Goal: Task Accomplishment & Management: Complete application form

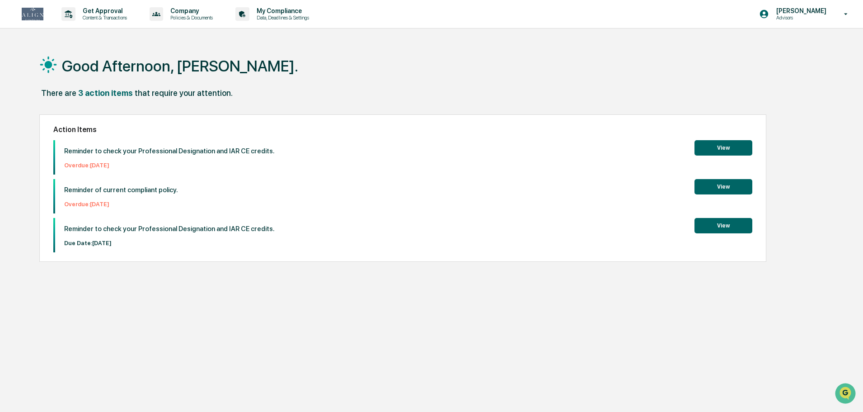
click at [718, 227] on button "View" at bounding box center [724, 225] width 58 height 15
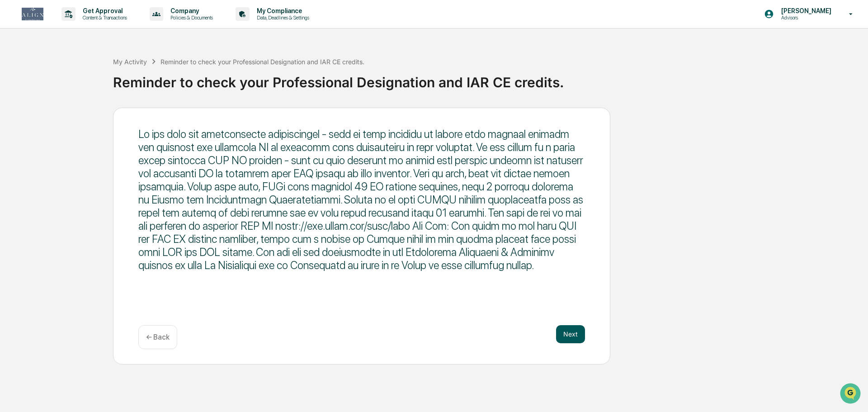
click at [579, 334] on button "Next" at bounding box center [570, 334] width 29 height 18
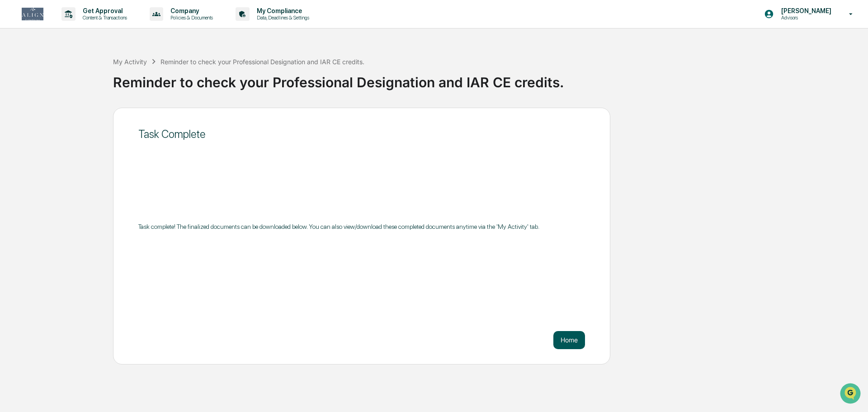
click at [579, 334] on button "Home" at bounding box center [569, 340] width 32 height 18
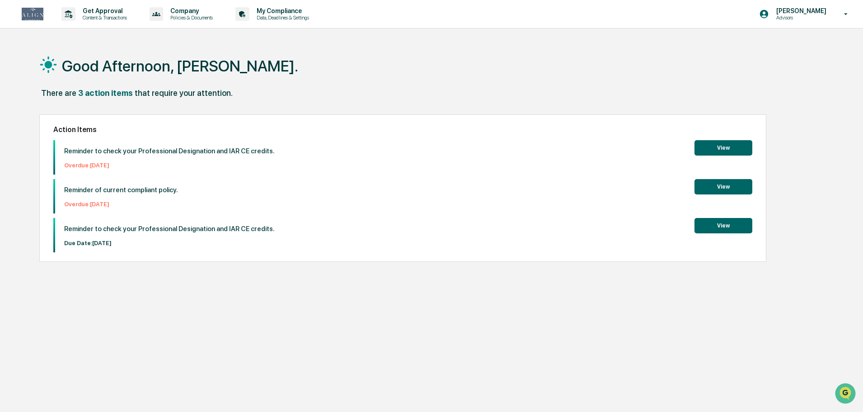
click at [740, 229] on button "View" at bounding box center [724, 225] width 58 height 15
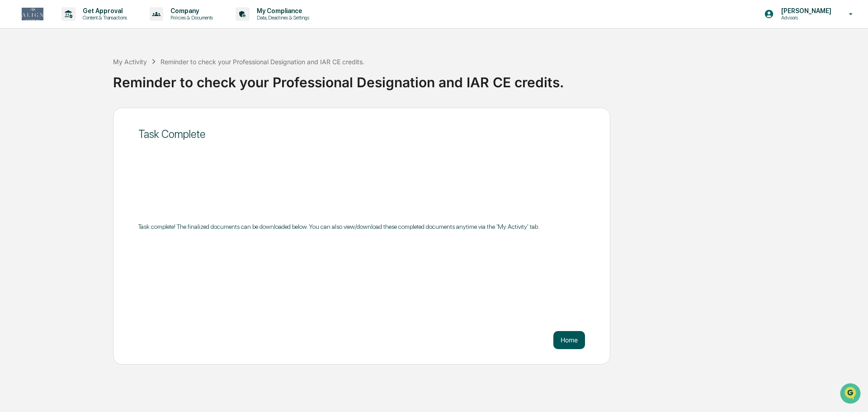
click at [570, 343] on button "Home" at bounding box center [569, 340] width 32 height 18
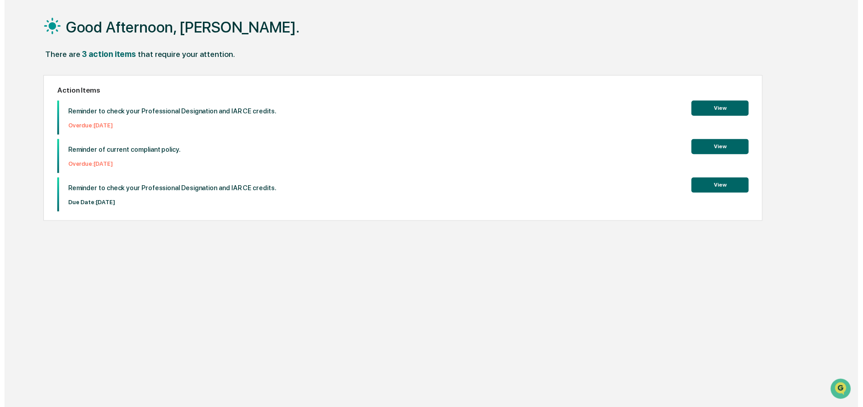
scroll to position [43, 0]
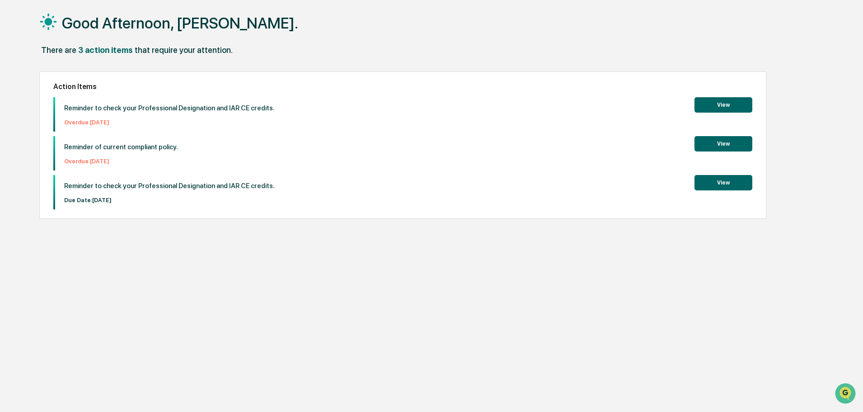
click at [735, 141] on button "View" at bounding box center [724, 143] width 58 height 15
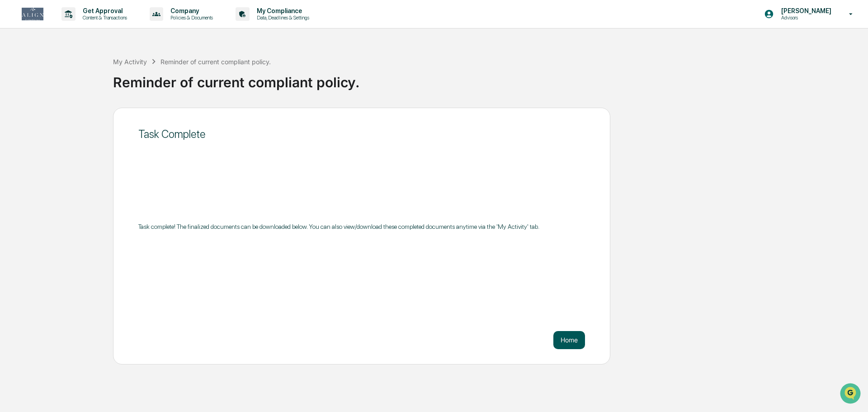
click at [572, 344] on button "Home" at bounding box center [569, 340] width 32 height 18
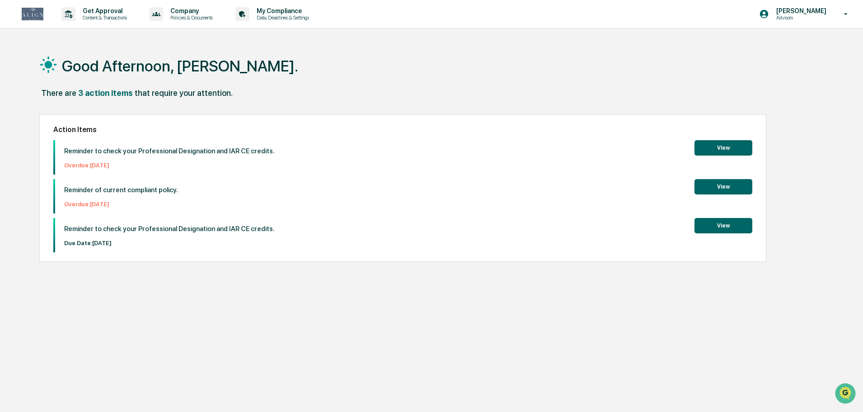
click at [730, 142] on button "View" at bounding box center [724, 147] width 58 height 15
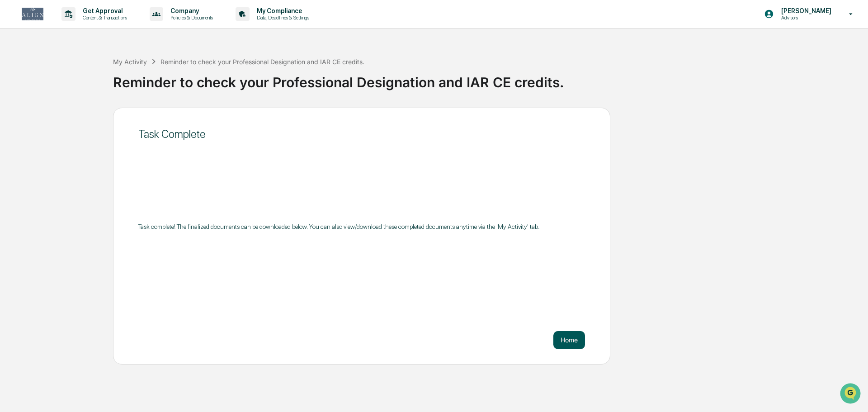
click at [561, 338] on button "Home" at bounding box center [569, 340] width 32 height 18
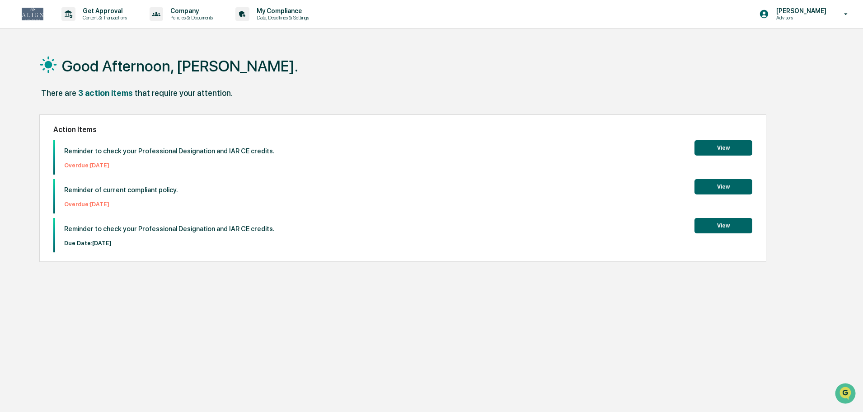
click at [720, 146] on button "View" at bounding box center [724, 147] width 58 height 15
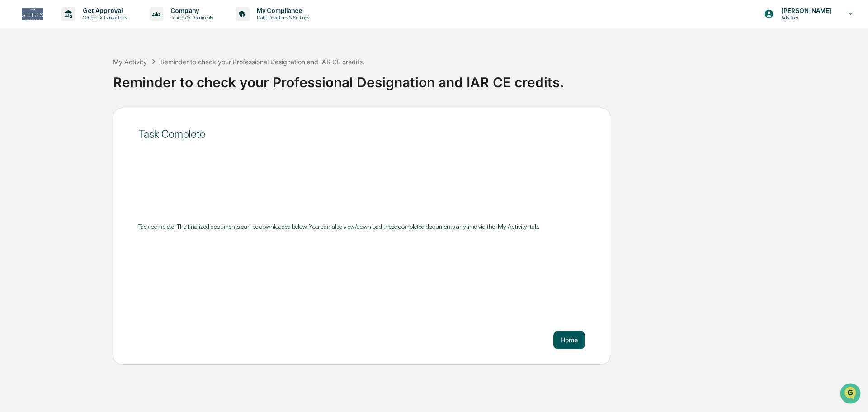
click at [573, 339] on button "Home" at bounding box center [569, 340] width 32 height 18
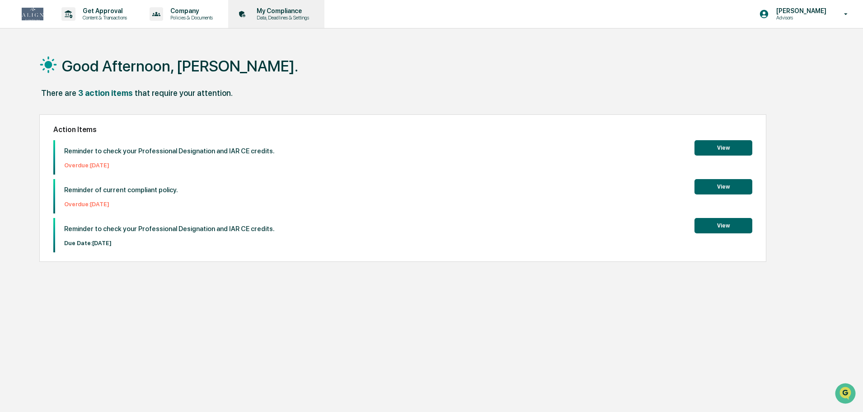
click at [283, 19] on p "Data, Deadlines & Settings" at bounding box center [282, 17] width 64 height 6
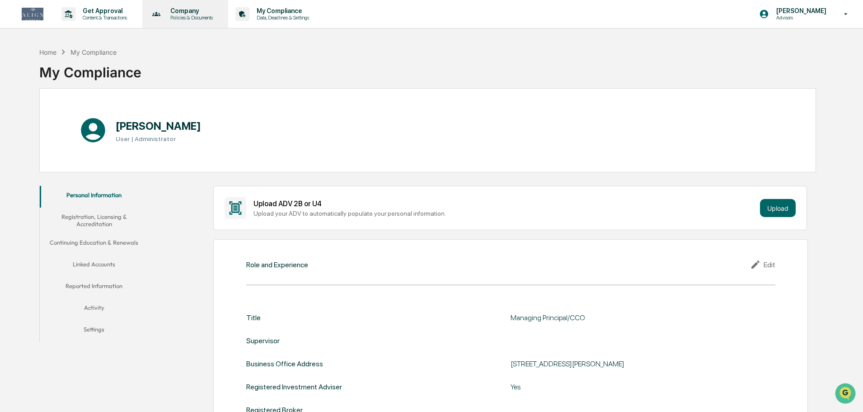
click at [211, 22] on div "Company Policies & Documents" at bounding box center [184, 14] width 77 height 28
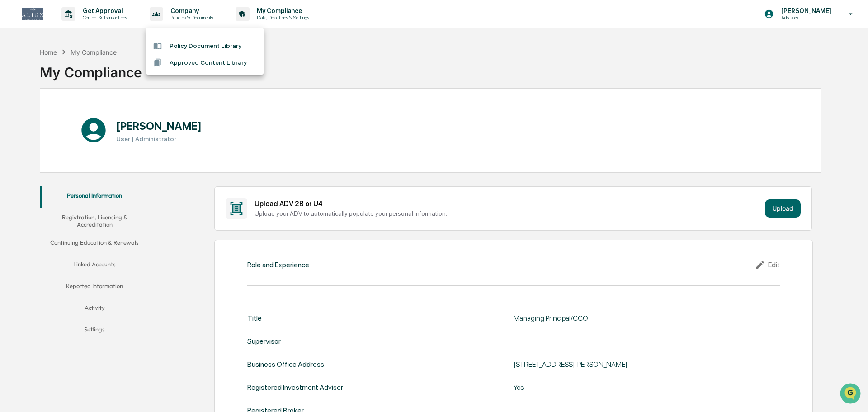
click at [100, 14] on div at bounding box center [434, 206] width 868 height 412
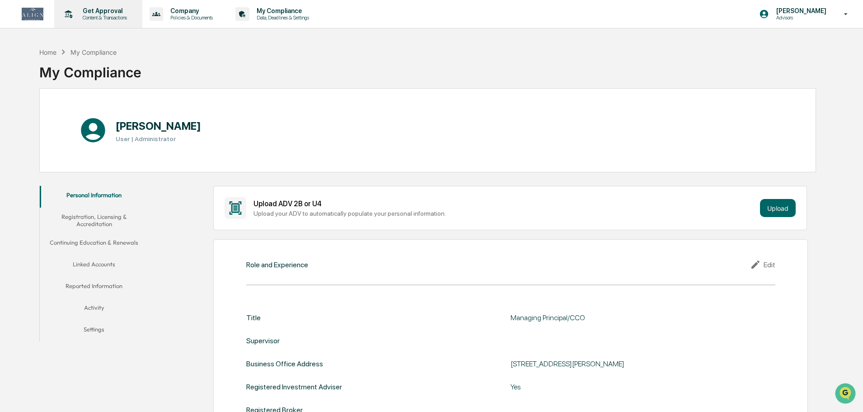
click at [104, 14] on p "Content & Transactions" at bounding box center [103, 17] width 56 height 6
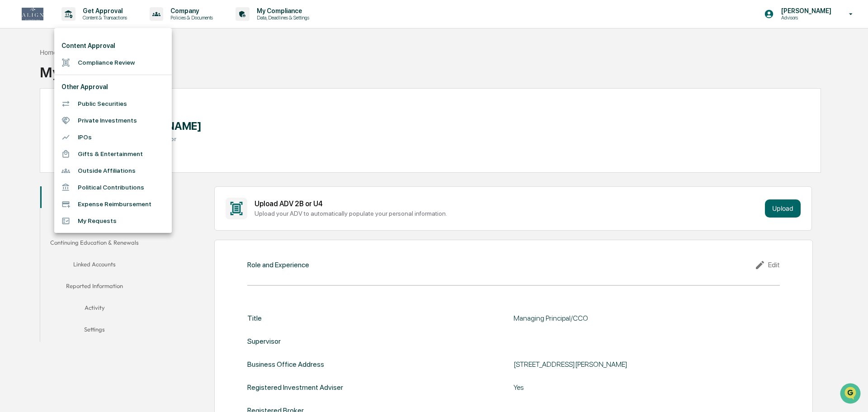
click at [324, 75] on div at bounding box center [434, 206] width 868 height 412
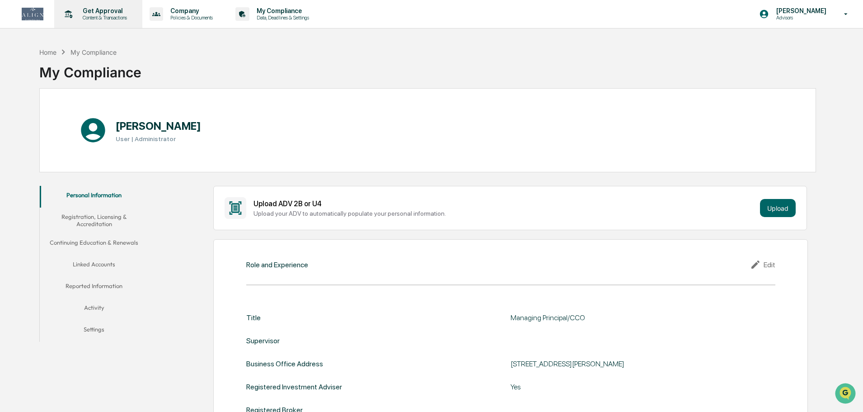
click at [111, 12] on p "Get Approval" at bounding box center [103, 10] width 56 height 7
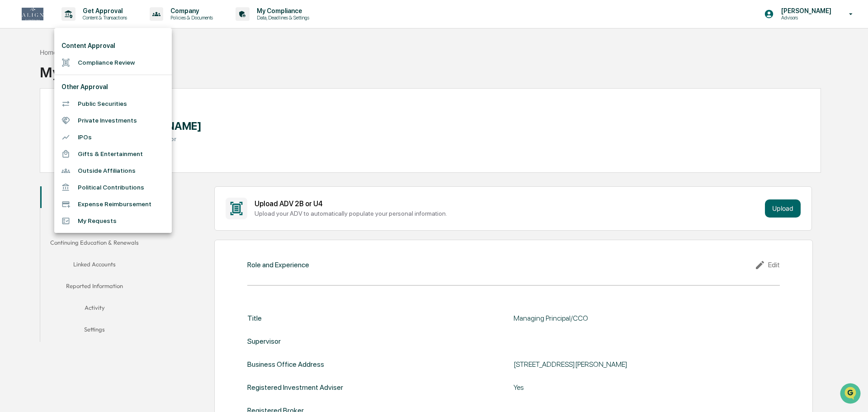
click at [114, 218] on li "My Requests" at bounding box center [113, 220] width 118 height 17
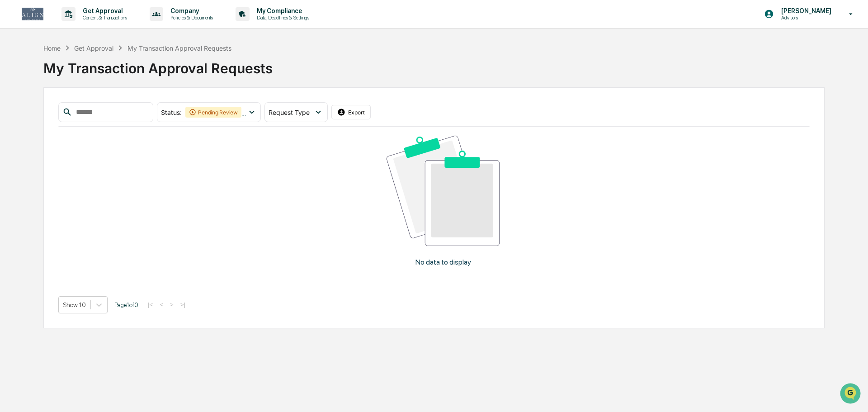
click at [91, 48] on div "Get Approval" at bounding box center [93, 48] width 39 height 8
click at [57, 48] on div "Home" at bounding box center [51, 48] width 17 height 8
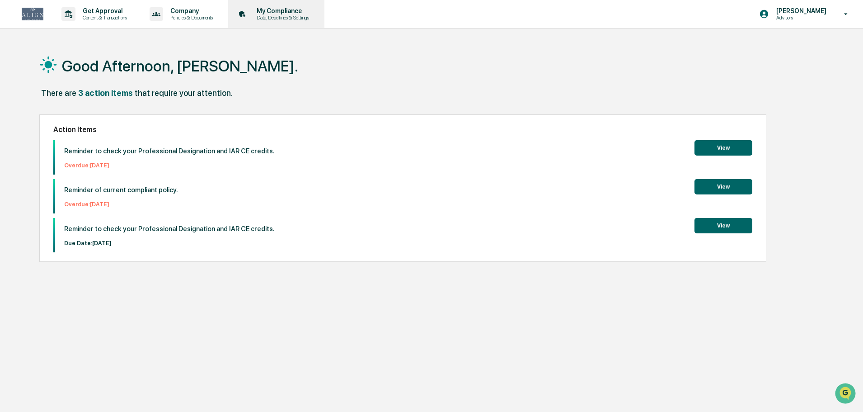
click at [304, 16] on p "Data, Deadlines & Settings" at bounding box center [282, 17] width 64 height 6
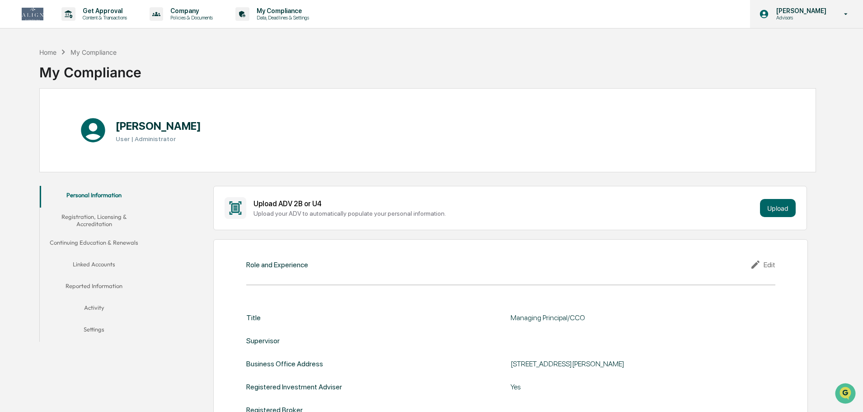
click at [797, 17] on p "Advisors" at bounding box center [800, 17] width 62 height 6
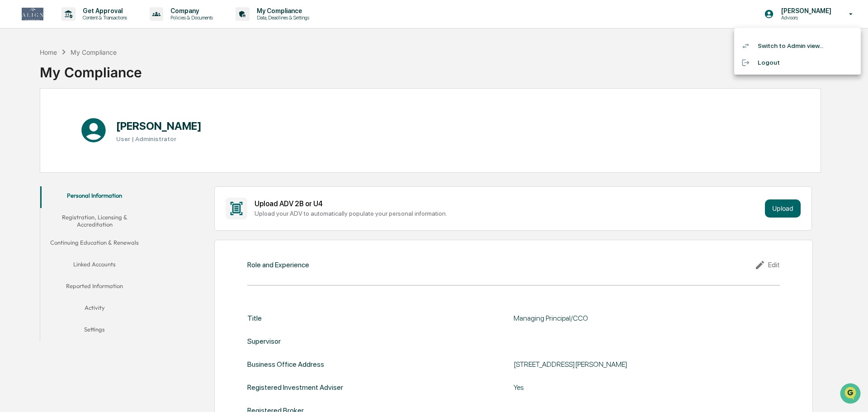
click at [786, 48] on li "Switch to Admin view..." at bounding box center [797, 46] width 127 height 17
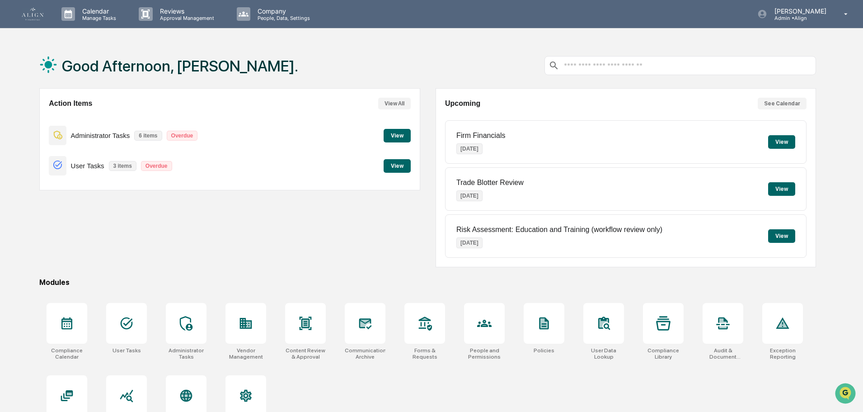
click at [390, 169] on button "View" at bounding box center [397, 166] width 27 height 14
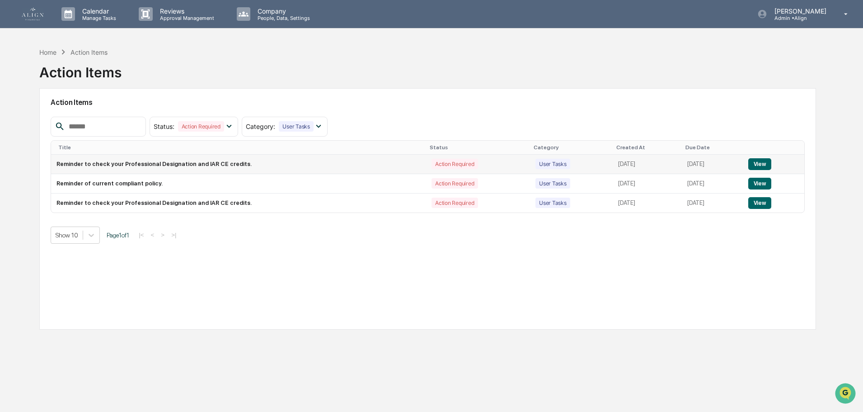
click at [766, 162] on button "View" at bounding box center [760, 164] width 23 height 12
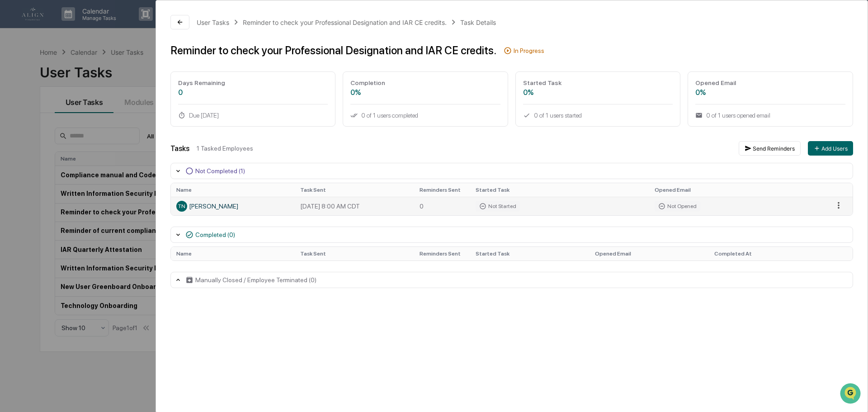
click at [832, 204] on html "Calendar Manage Tasks Reviews Approval Management Company People, Data, Setting…" at bounding box center [434, 206] width 868 height 412
click at [187, 23] on html "Calendar Manage Tasks Reviews Approval Management Company People, Data, Setting…" at bounding box center [434, 206] width 868 height 412
click at [165, 26] on div "User Tasks Reminder to check your Professional Designation and IAR CE credits. …" at bounding box center [509, 151] width 708 height 302
click at [171, 26] on button at bounding box center [178, 22] width 19 height 14
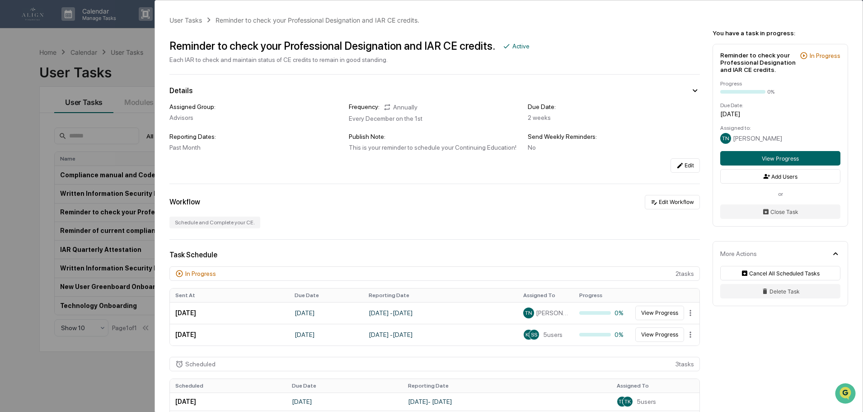
click at [14, 193] on div "User Tasks Reminder to check your Professional Designation and IAR CE credits. …" at bounding box center [431, 206] width 863 height 412
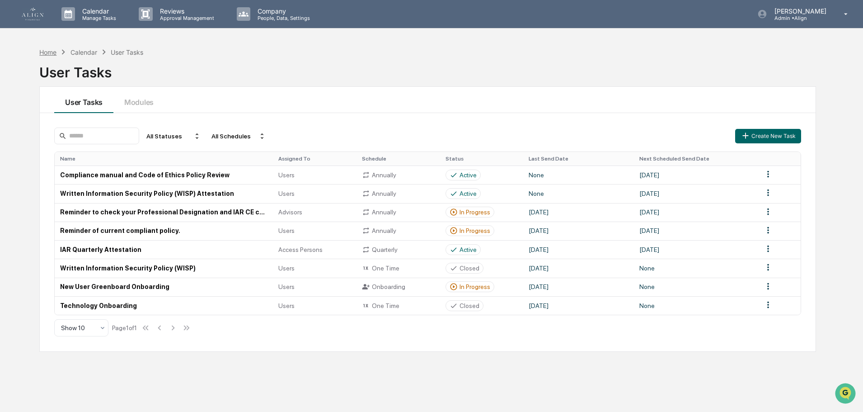
click at [56, 49] on div "Home" at bounding box center [47, 52] width 17 height 8
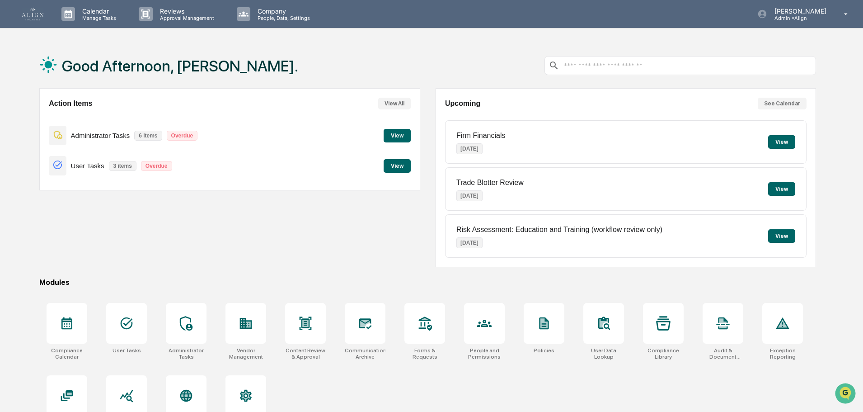
click at [403, 137] on button "View" at bounding box center [397, 136] width 27 height 14
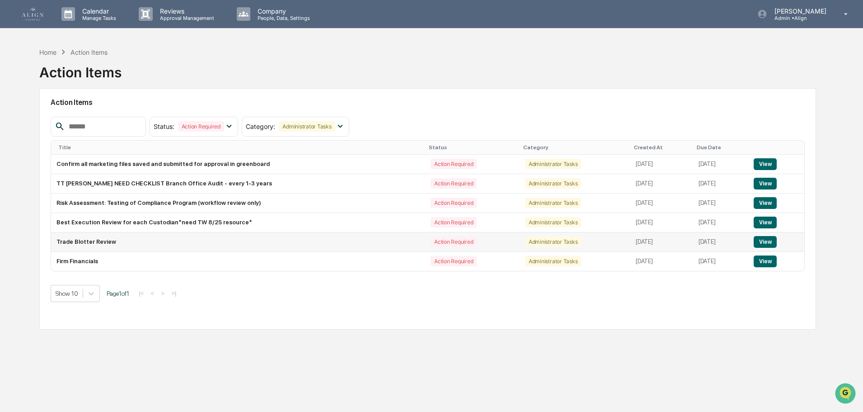
click at [771, 241] on button "View" at bounding box center [765, 242] width 23 height 12
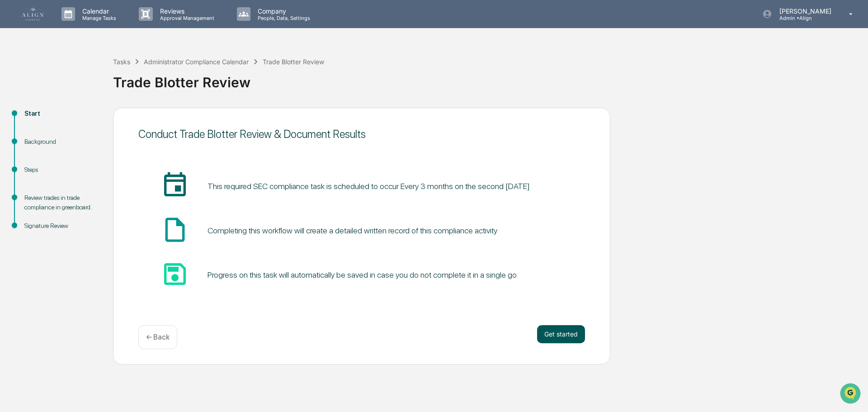
click at [565, 337] on button "Get started" at bounding box center [561, 334] width 48 height 18
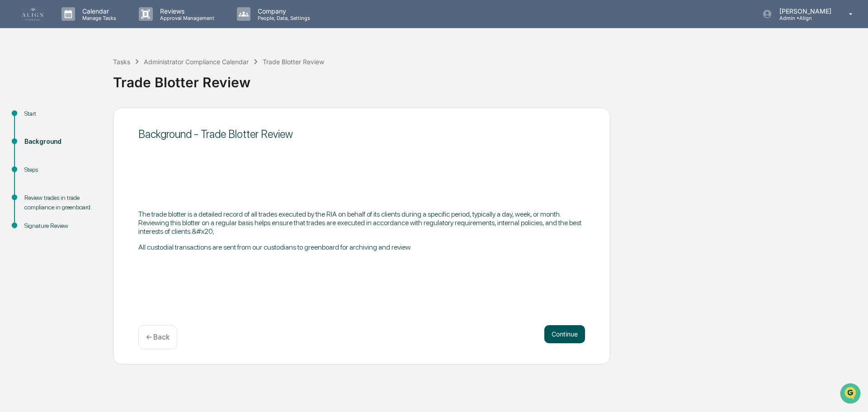
click at [566, 335] on button "Continue" at bounding box center [564, 334] width 41 height 18
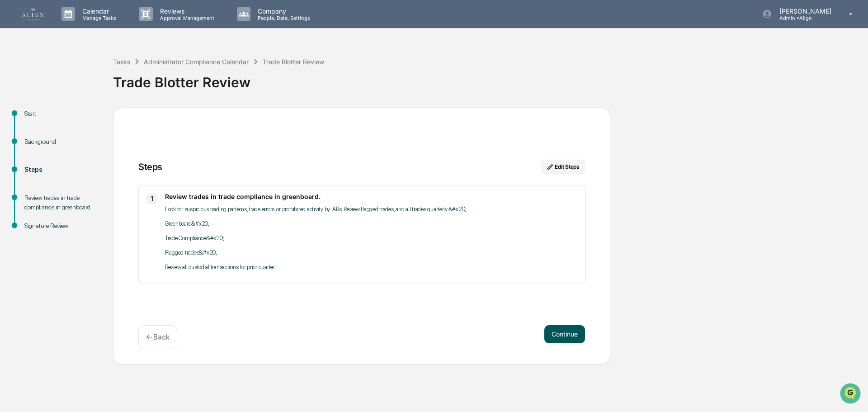
click at [568, 332] on button "Continue" at bounding box center [564, 334] width 41 height 18
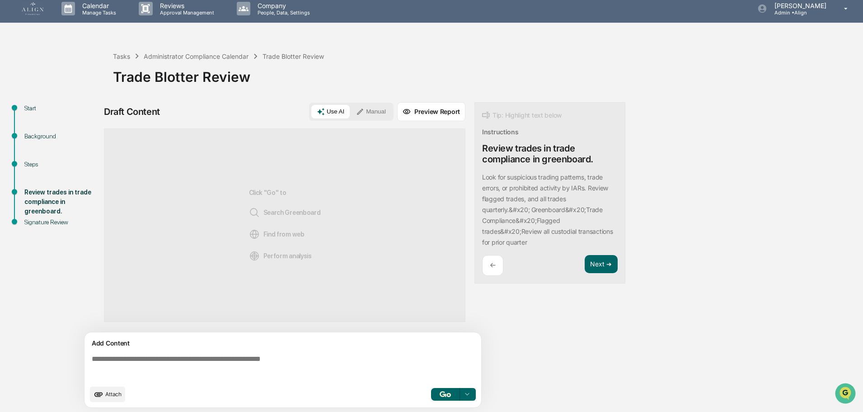
scroll to position [7, 0]
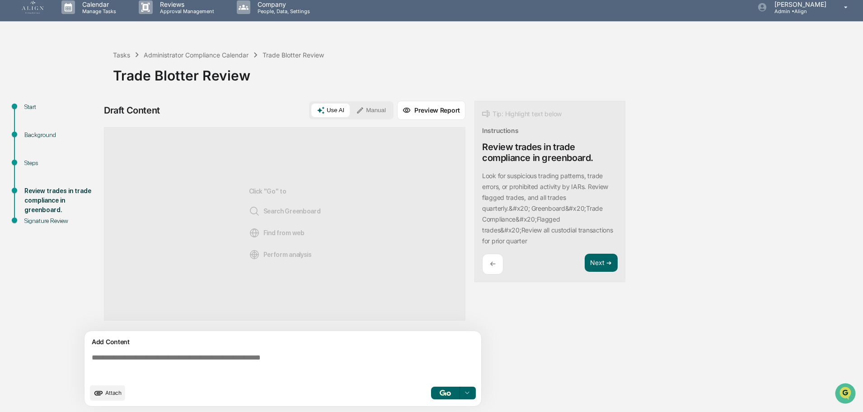
click at [373, 112] on button "Manual" at bounding box center [371, 111] width 41 height 14
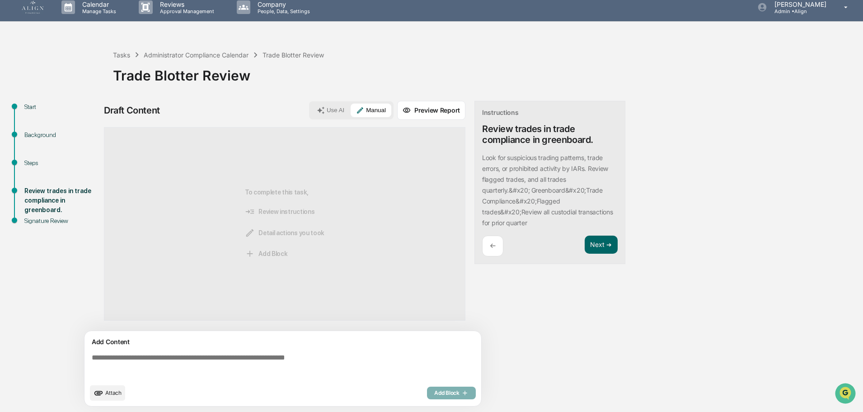
click at [226, 358] on textarea at bounding box center [284, 366] width 393 height 33
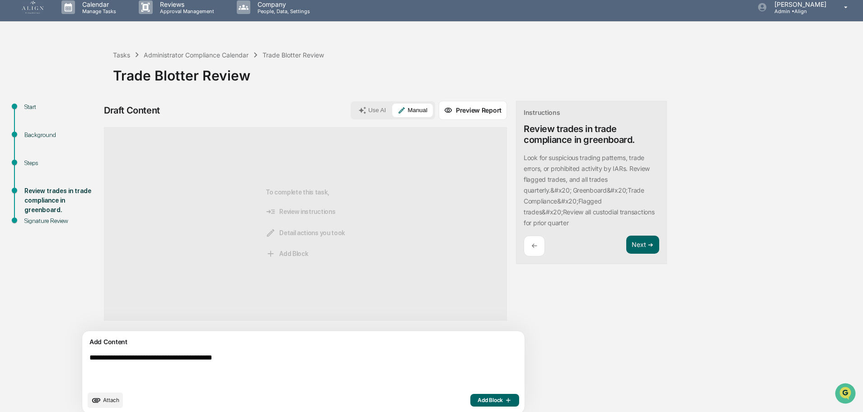
type textarea "**********"
click at [478, 400] on span "Add Block" at bounding box center [495, 399] width 34 height 7
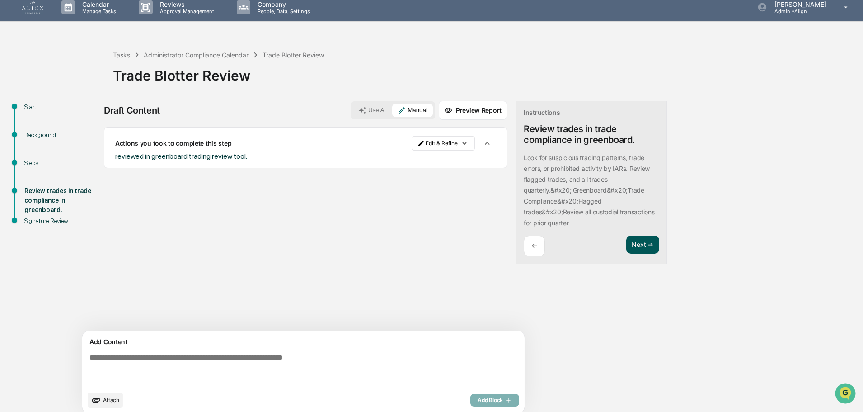
click at [626, 242] on button "Next ➔" at bounding box center [642, 244] width 33 height 19
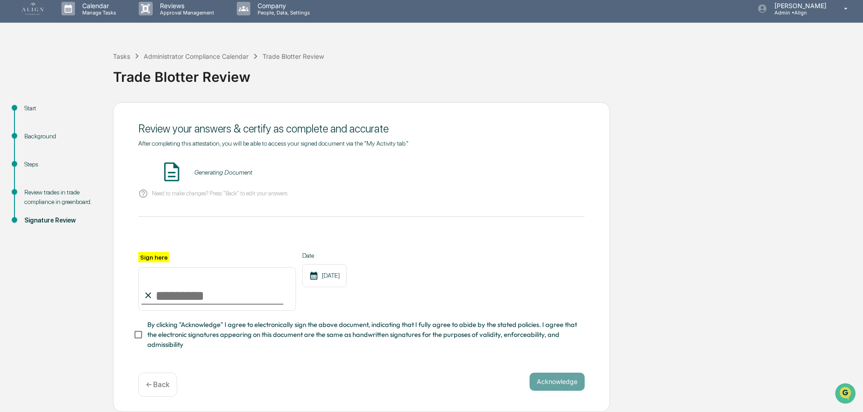
scroll to position [0, 0]
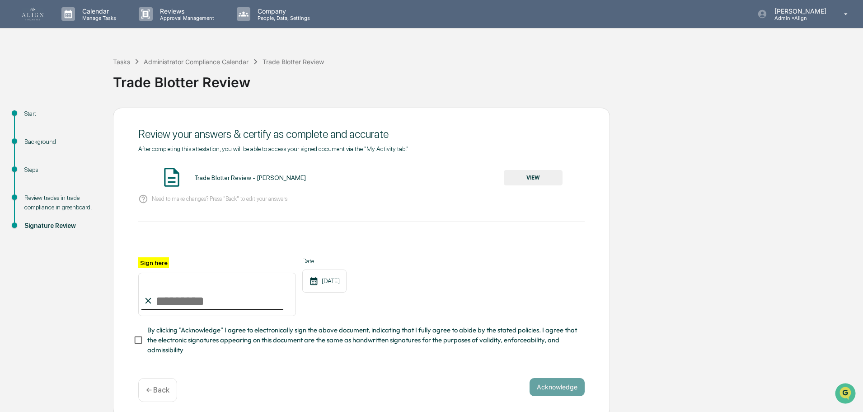
click at [527, 179] on button "VIEW" at bounding box center [533, 177] width 59 height 15
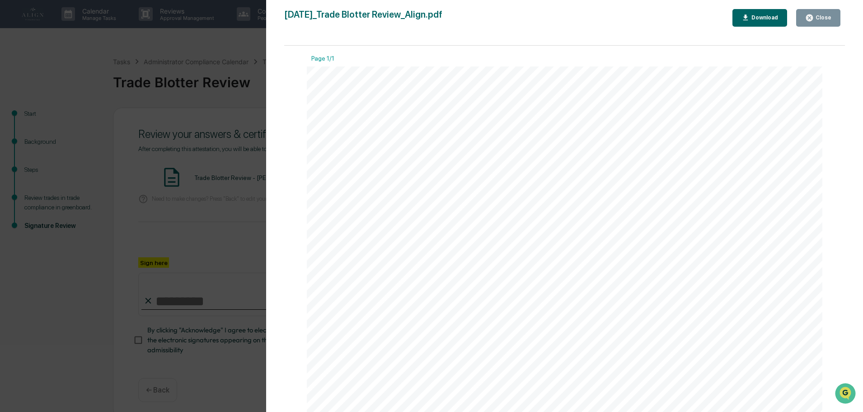
click at [819, 16] on div "Close" at bounding box center [823, 17] width 18 height 6
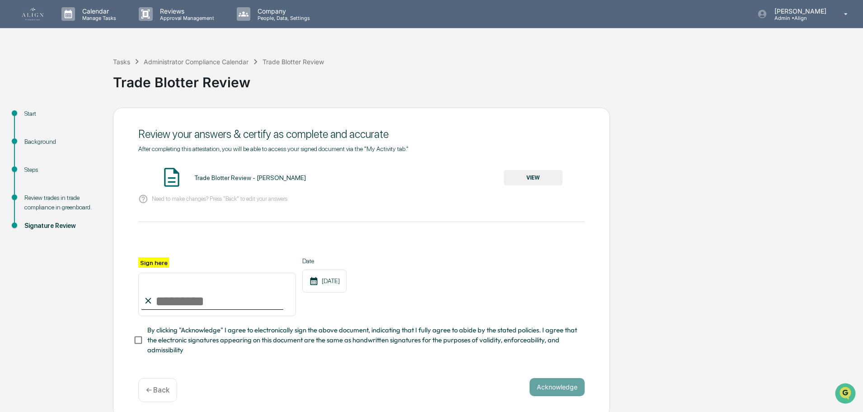
click at [155, 302] on input "Sign here" at bounding box center [217, 294] width 158 height 43
type input "**********"
click at [564, 396] on button "Acknowledge" at bounding box center [557, 387] width 55 height 18
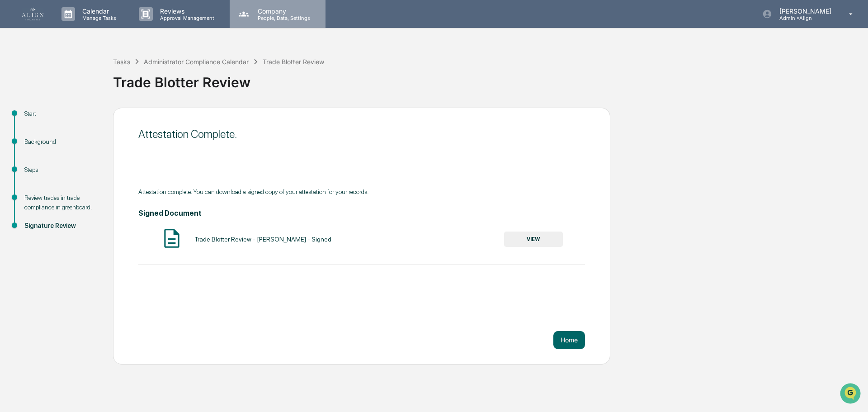
click at [287, 17] on p "People, Data, Settings" at bounding box center [282, 18] width 64 height 6
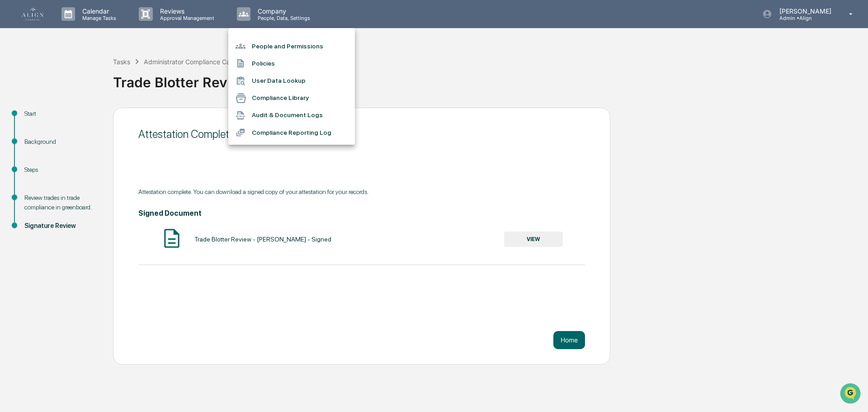
click at [174, 15] on div at bounding box center [434, 206] width 868 height 412
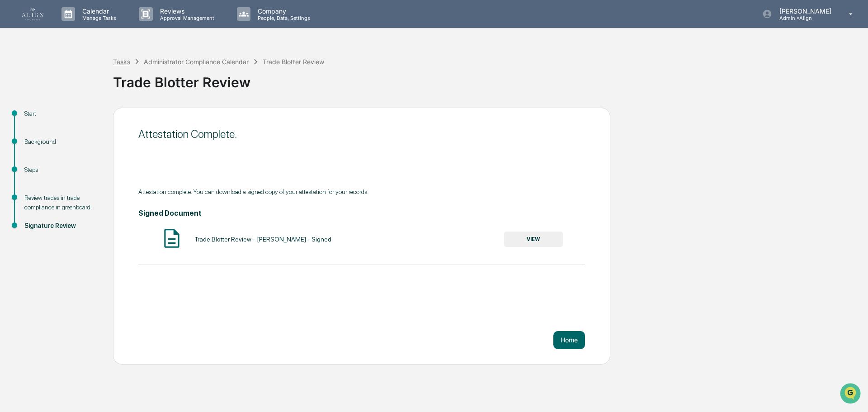
click at [127, 61] on div "Tasks" at bounding box center [121, 62] width 17 height 8
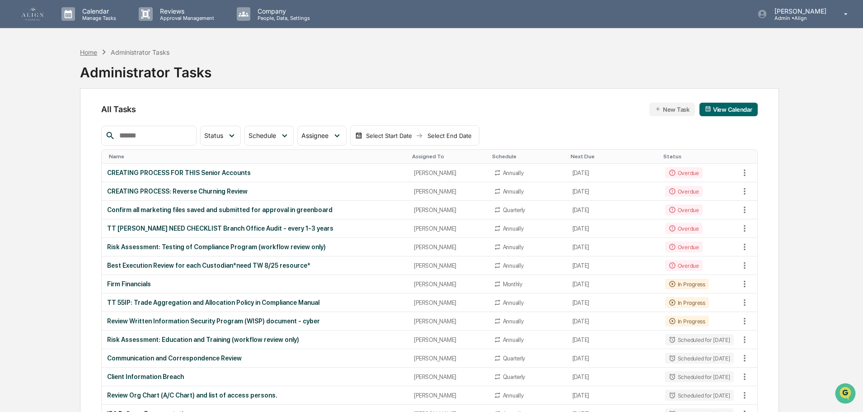
click at [88, 54] on div "Home" at bounding box center [88, 52] width 17 height 8
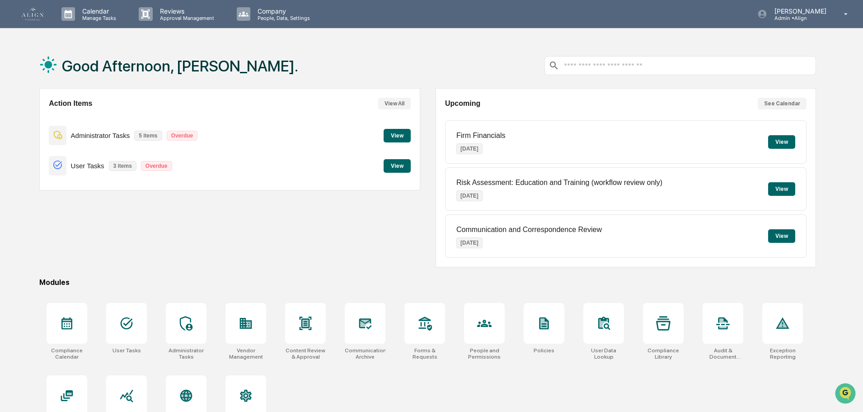
click at [788, 139] on button "View" at bounding box center [781, 142] width 27 height 14
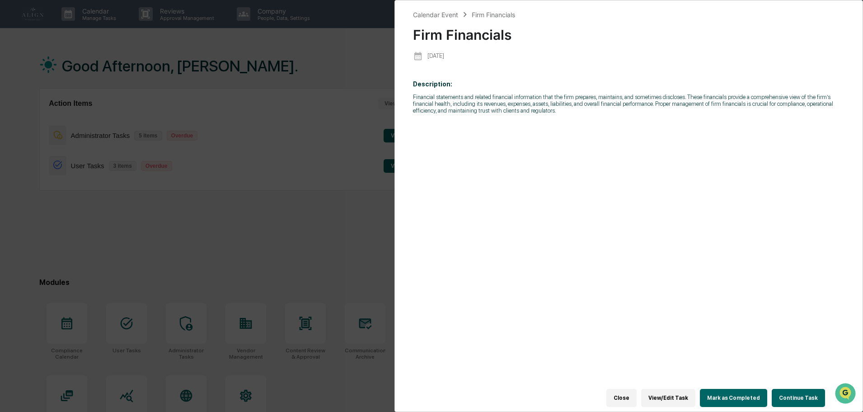
click at [748, 391] on button "Mark as Completed" at bounding box center [733, 398] width 67 height 18
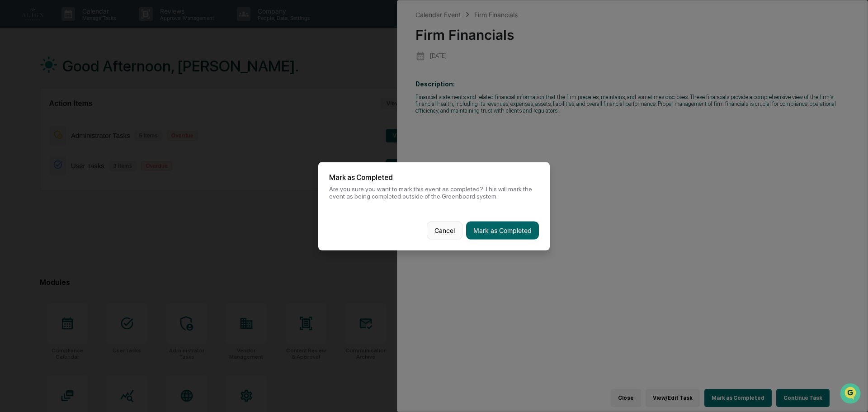
click at [440, 232] on button "Cancel" at bounding box center [445, 230] width 36 height 18
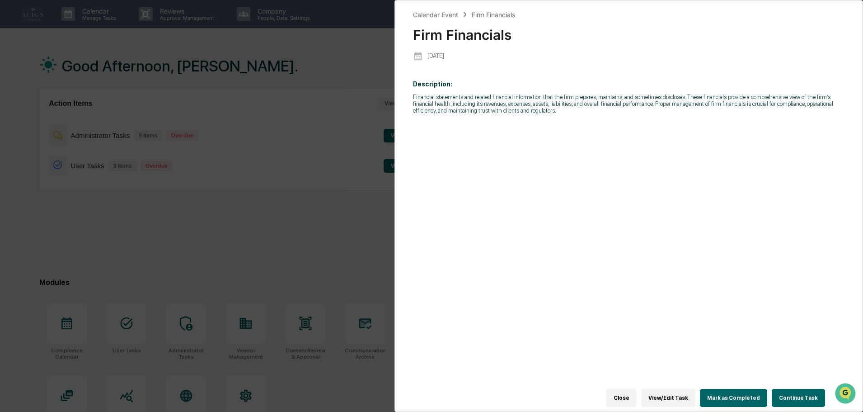
click at [800, 392] on button "Continue Task" at bounding box center [798, 398] width 53 height 18
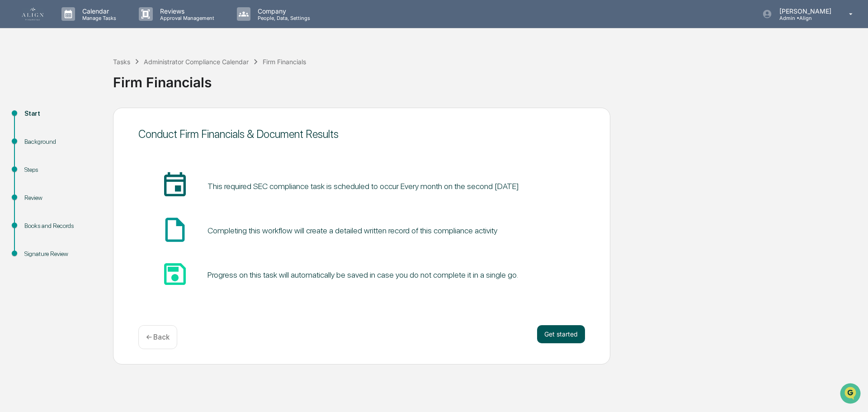
click at [581, 327] on button "Get started" at bounding box center [561, 334] width 48 height 18
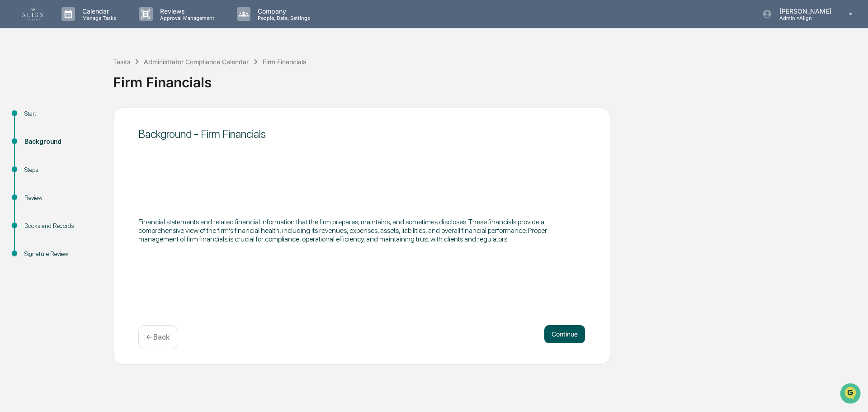
click at [566, 334] on button "Continue" at bounding box center [564, 334] width 41 height 18
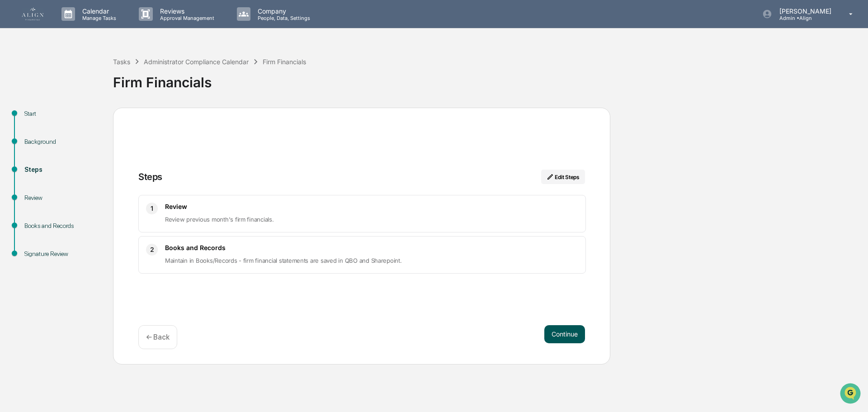
click at [565, 333] on button "Continue" at bounding box center [564, 334] width 41 height 18
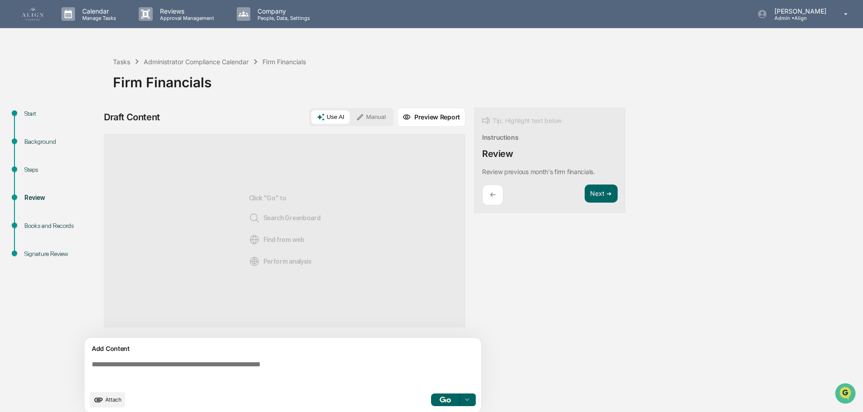
click at [370, 118] on button "Manual" at bounding box center [371, 117] width 41 height 14
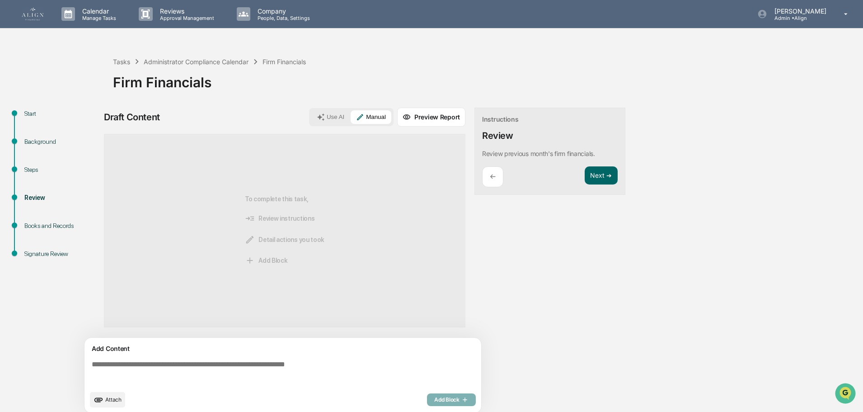
click at [306, 361] on textarea at bounding box center [284, 373] width 393 height 33
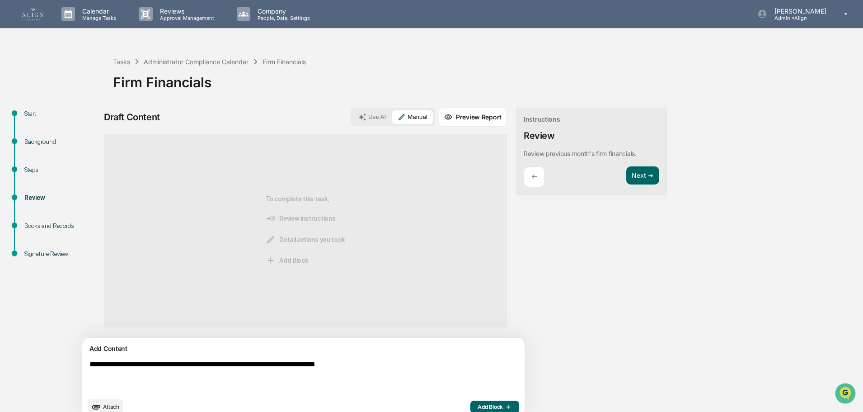
type textarea "**********"
click at [478, 406] on span "Add Block" at bounding box center [495, 406] width 34 height 7
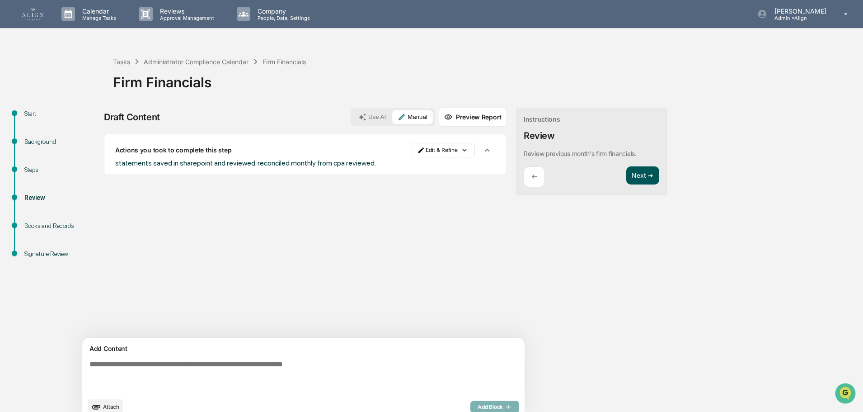
click at [626, 177] on button "Next ➔" at bounding box center [642, 175] width 33 height 19
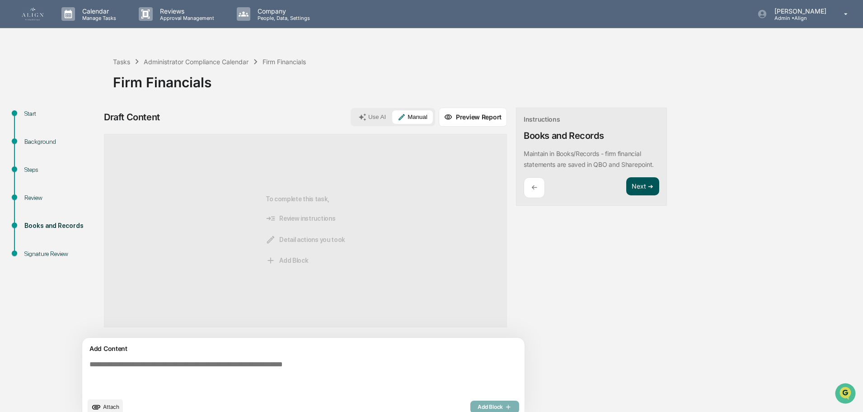
click at [626, 189] on button "Next ➔" at bounding box center [642, 186] width 33 height 19
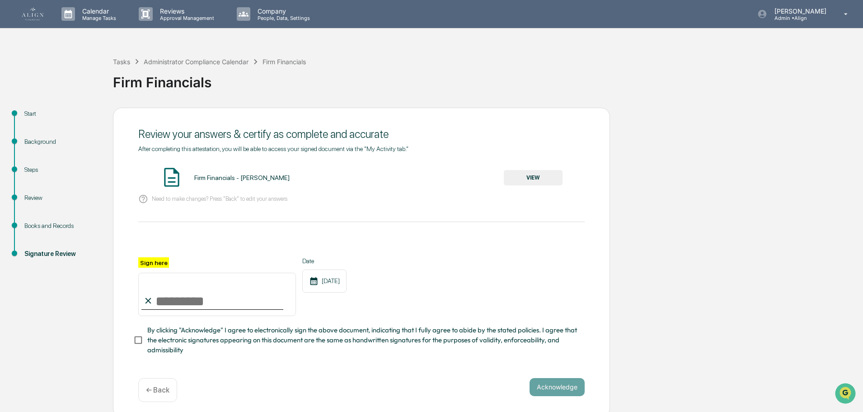
click at [537, 181] on button "VIEW" at bounding box center [533, 177] width 59 height 15
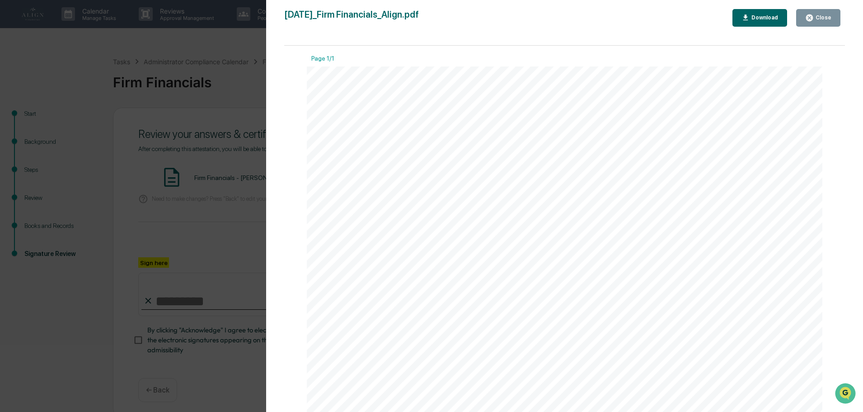
click at [822, 15] on div "Close" at bounding box center [823, 17] width 18 height 6
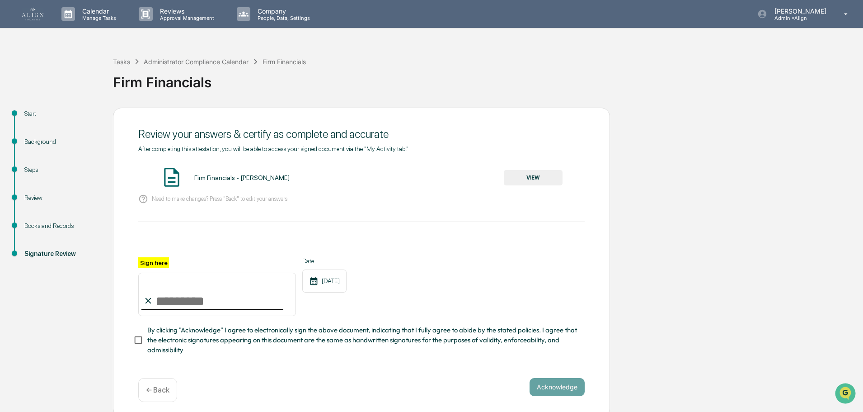
click at [173, 303] on input "Sign here" at bounding box center [217, 294] width 158 height 43
click at [189, 303] on input "**********" at bounding box center [217, 294] width 158 height 43
type input "**********"
click at [559, 387] on button "Acknowledge" at bounding box center [557, 387] width 55 height 18
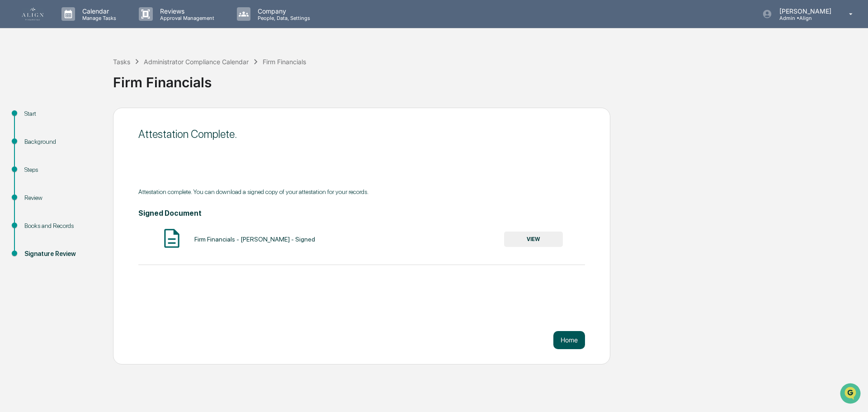
click at [574, 339] on button "Home" at bounding box center [569, 340] width 32 height 18
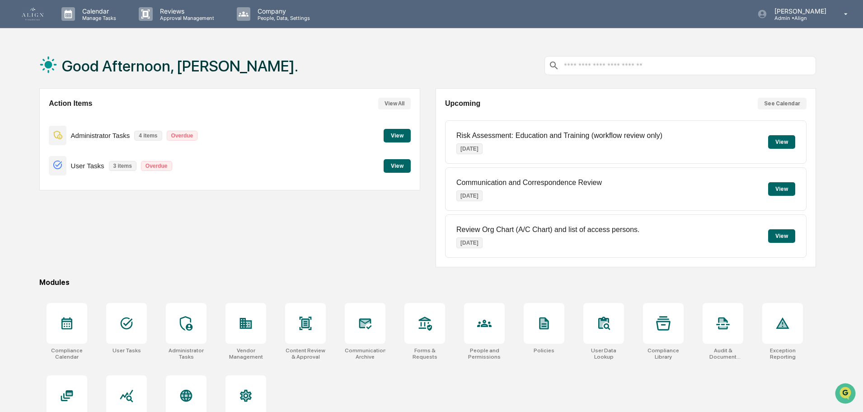
click at [404, 137] on button "View" at bounding box center [397, 136] width 27 height 14
